Goal: Find specific page/section: Find specific page/section

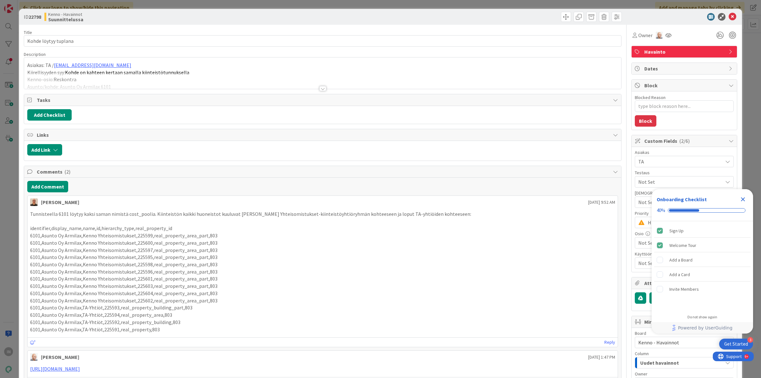
type textarea "x"
click at [729, 15] on icon at bounding box center [733, 17] width 8 height 8
